Goal: Task Accomplishment & Management: Manage account settings

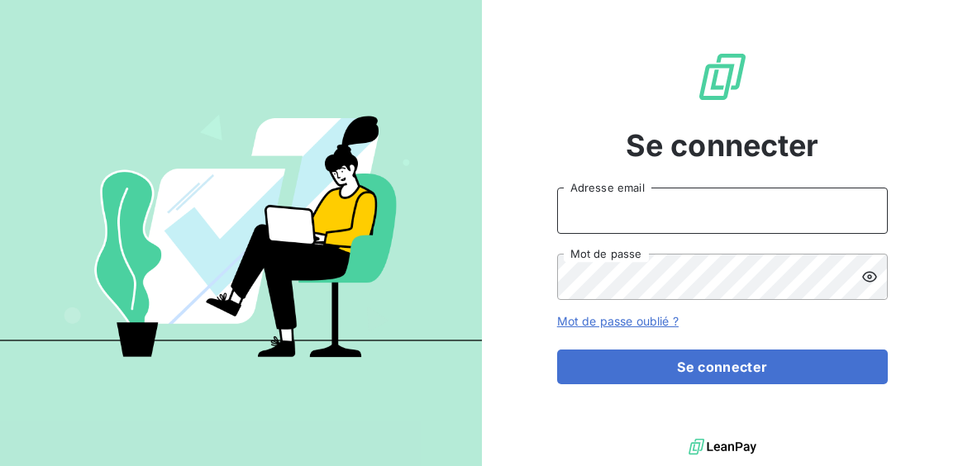
click at [610, 207] on input "Adresse email" at bounding box center [722, 211] width 331 height 46
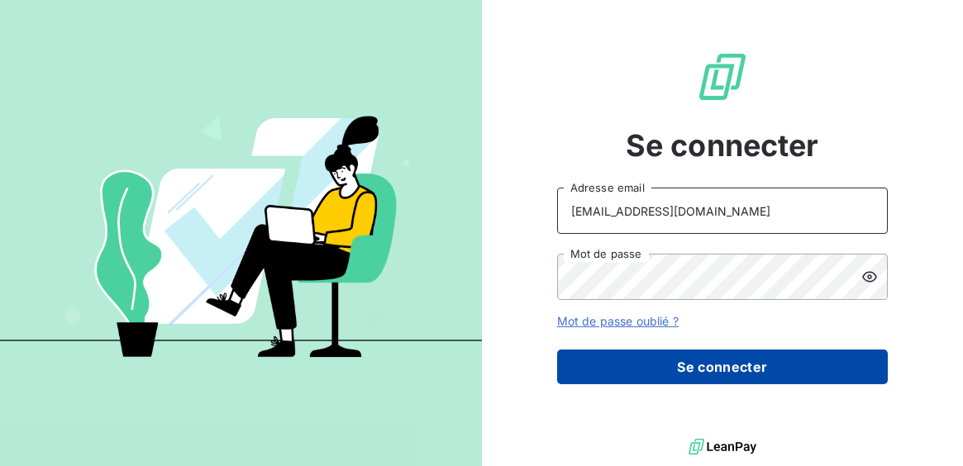
type input "[EMAIL_ADDRESS][DOMAIN_NAME]"
click at [674, 373] on button "Se connecter" at bounding box center [722, 367] width 331 height 35
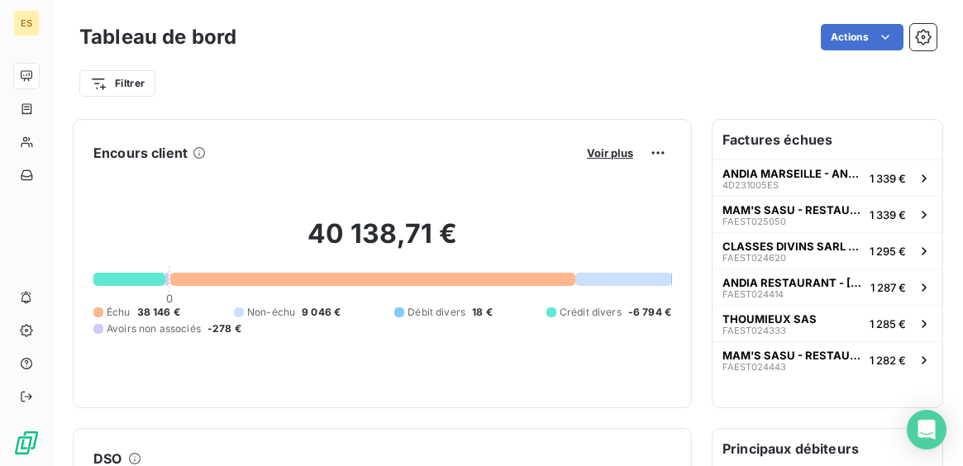
scroll to position [5, 0]
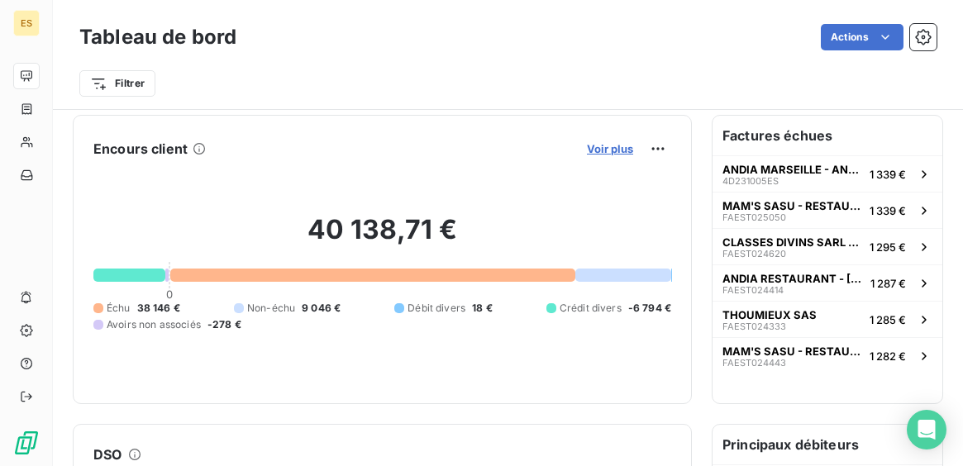
click at [606, 147] on span "Voir plus" at bounding box center [610, 148] width 46 height 13
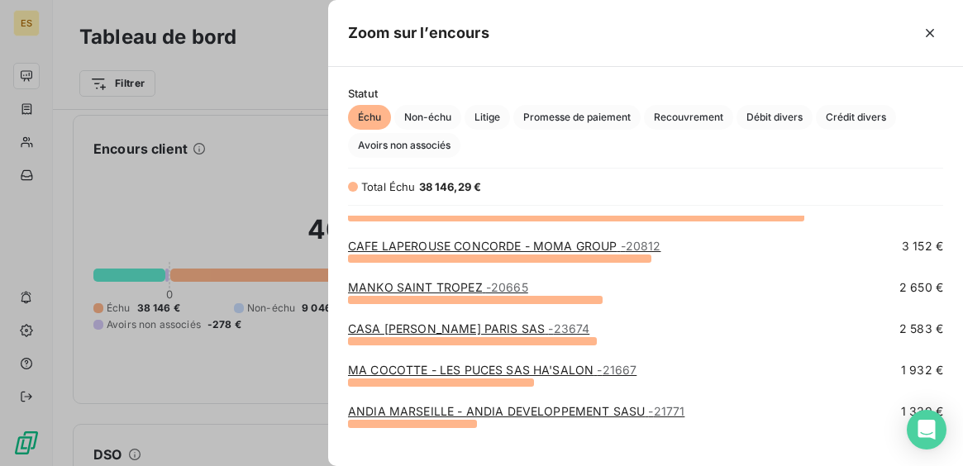
scroll to position [110, 0]
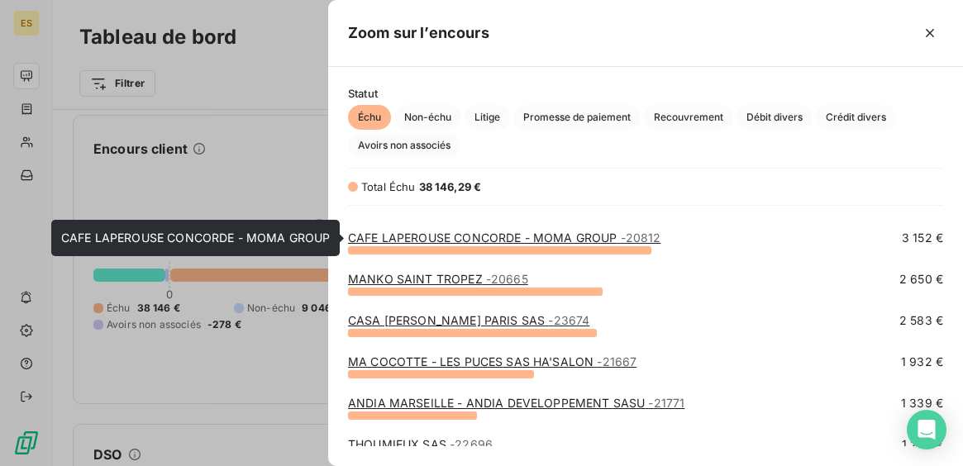
click at [527, 235] on link "CAFE LAPEROUSE CONCORDE - MOMA GROUP - 20812" at bounding box center [504, 238] width 312 height 14
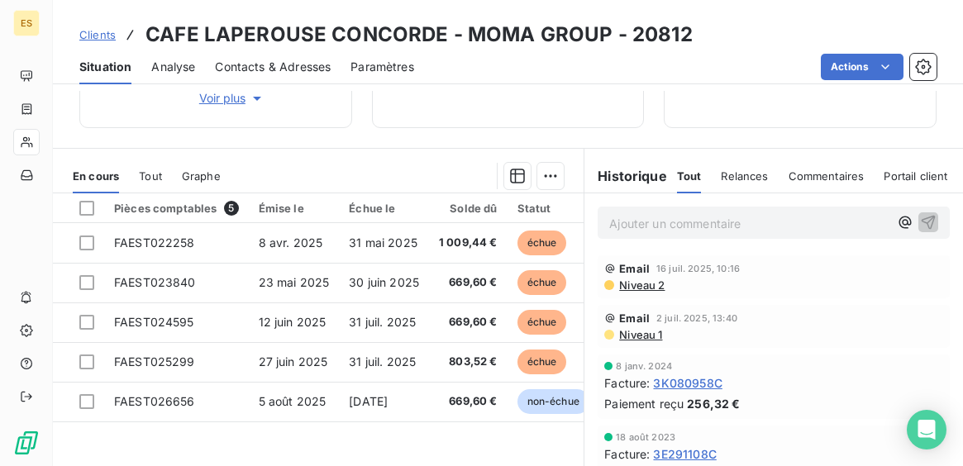
scroll to position [260, 0]
